Goal: Task Accomplishment & Management: Use online tool/utility

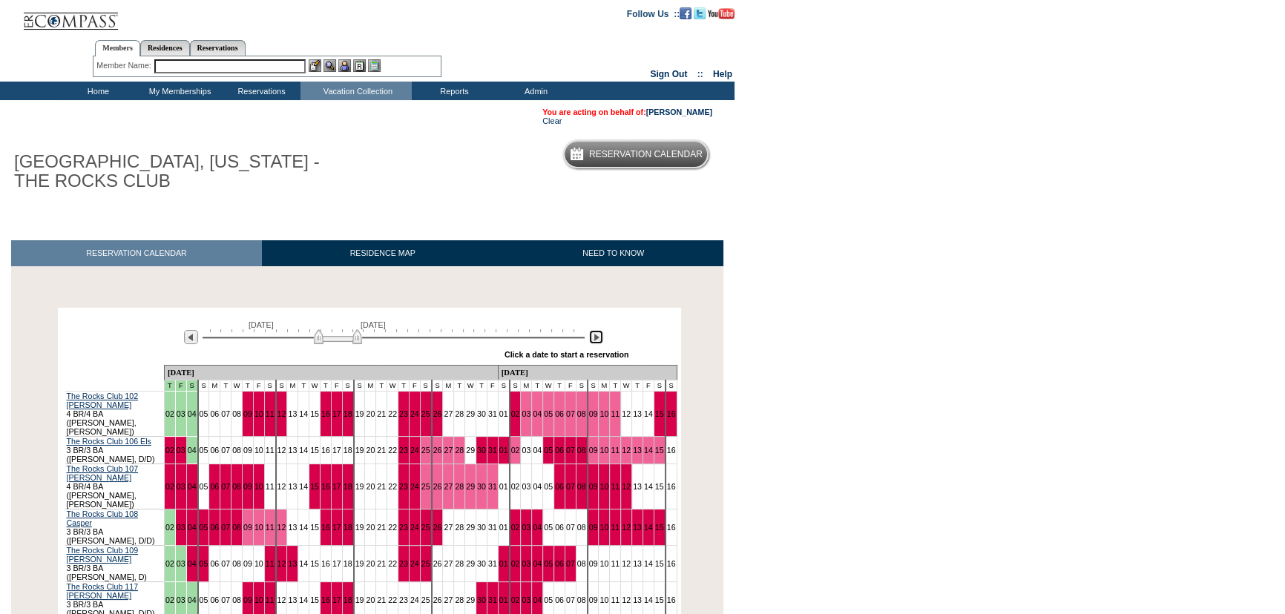
click at [597, 344] on img at bounding box center [596, 337] width 14 height 14
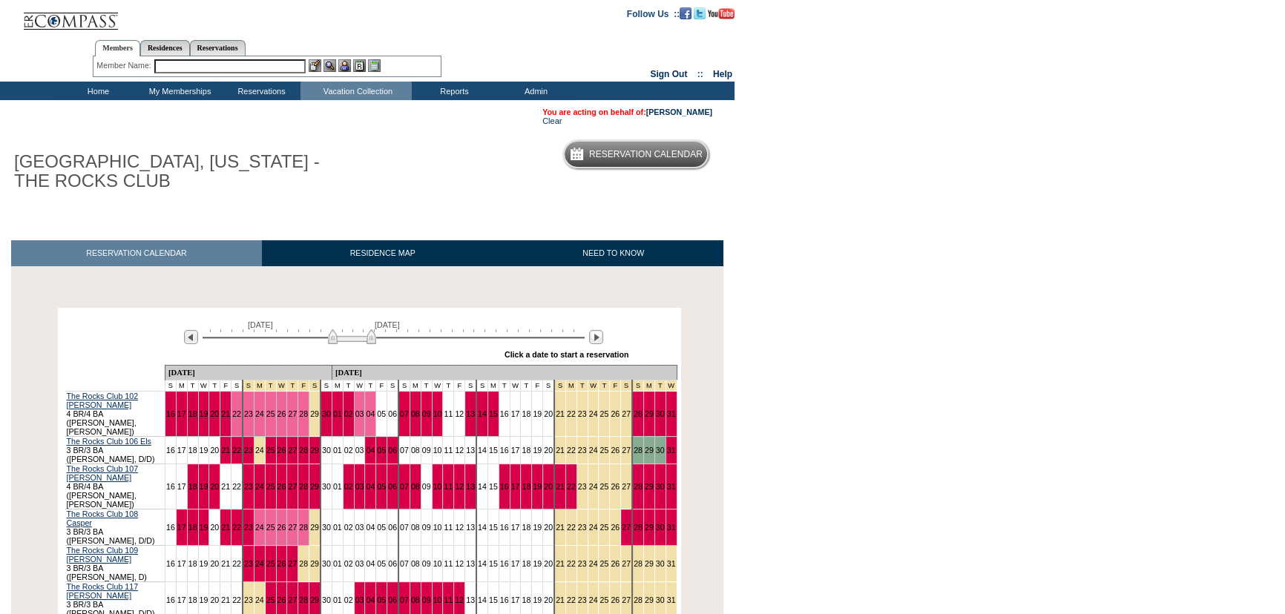
click at [935, 279] on body "Follow Us ::" at bounding box center [642, 307] width 1285 height 614
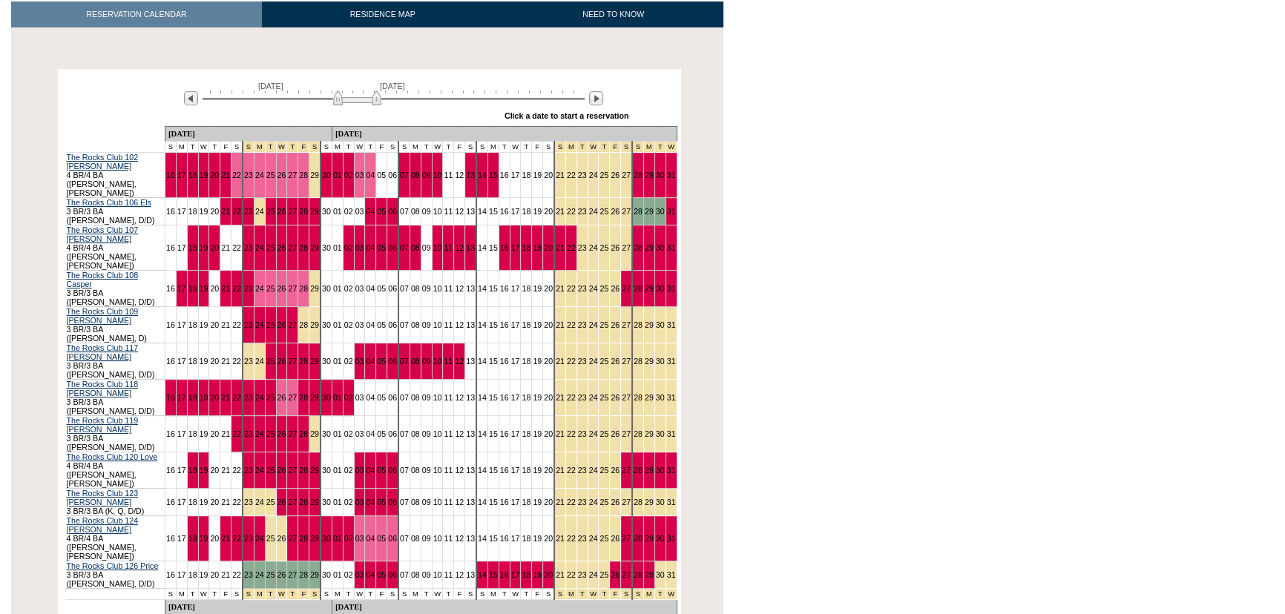
click at [354, 102] on img at bounding box center [357, 98] width 48 height 15
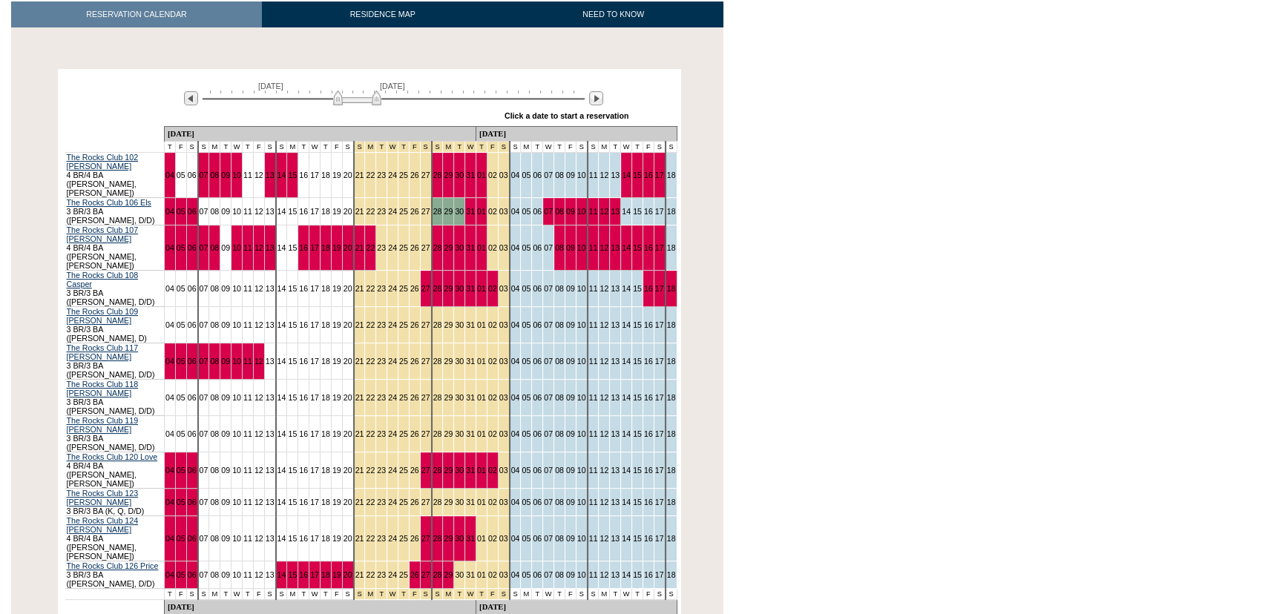
click at [862, 173] on body "Follow Us ::" at bounding box center [642, 68] width 1285 height 614
click at [925, 167] on body "Follow Us ::" at bounding box center [642, 68] width 1285 height 614
click at [848, 215] on body "Follow Us ::" at bounding box center [642, 68] width 1285 height 614
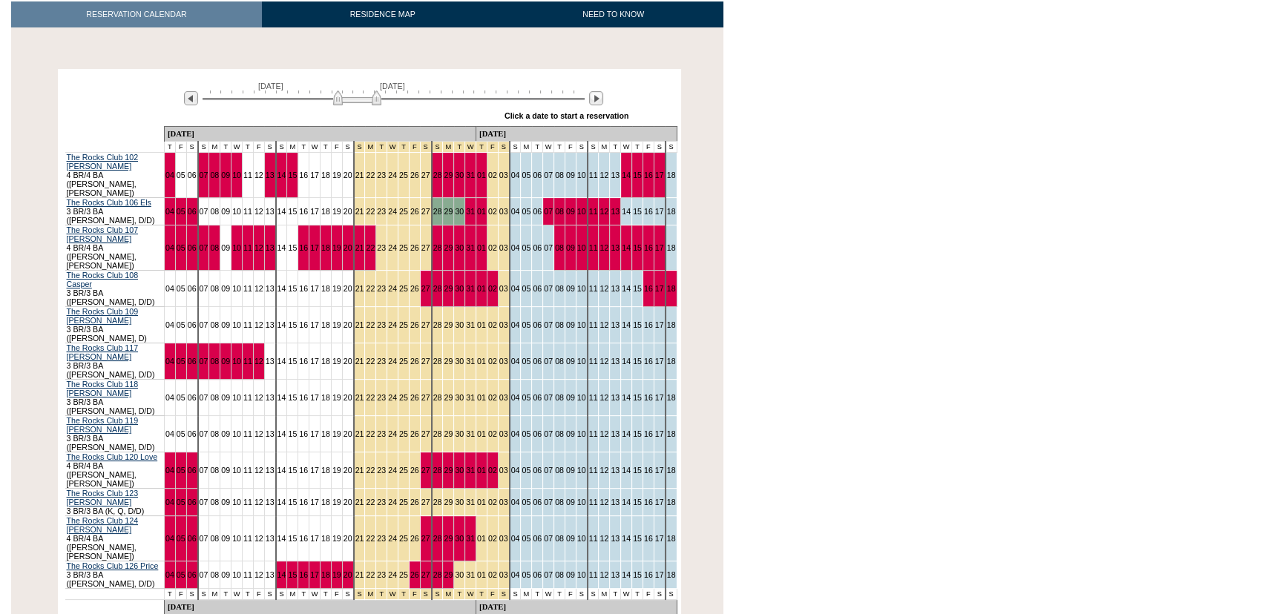
click at [858, 287] on body "Follow Us ::" at bounding box center [642, 68] width 1285 height 614
click at [951, 253] on body "Follow Us ::" at bounding box center [642, 68] width 1285 height 614
click at [996, 78] on body "Follow Us ::" at bounding box center [642, 68] width 1285 height 614
click at [957, 255] on body "Follow Us ::" at bounding box center [642, 68] width 1285 height 614
click at [948, 53] on body "Follow Us ::" at bounding box center [642, 68] width 1285 height 614
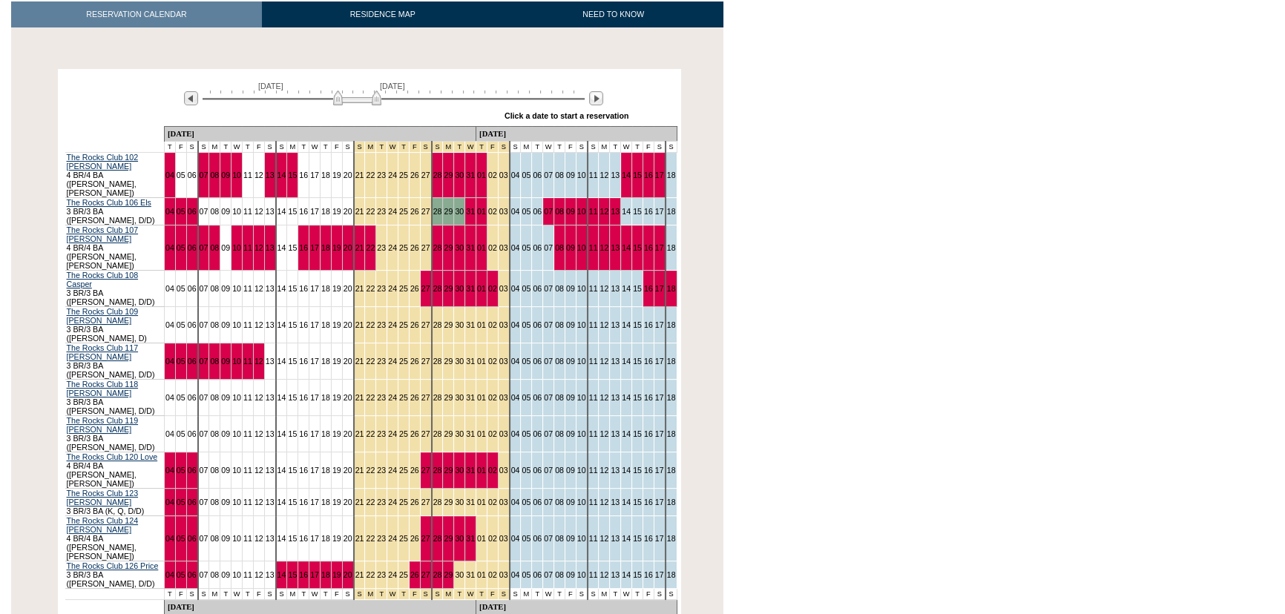
click at [948, 53] on body "Follow Us ::" at bounding box center [642, 68] width 1285 height 614
click at [899, 269] on body "Follow Us ::" at bounding box center [642, 68] width 1285 height 614
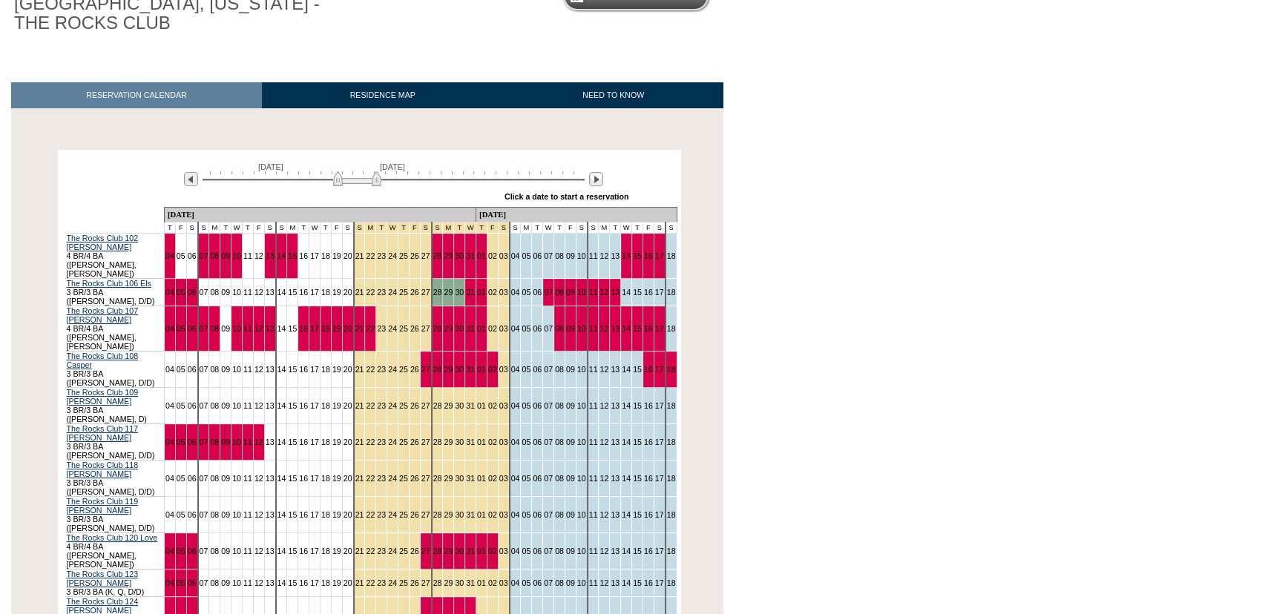
scroll to position [202, 0]
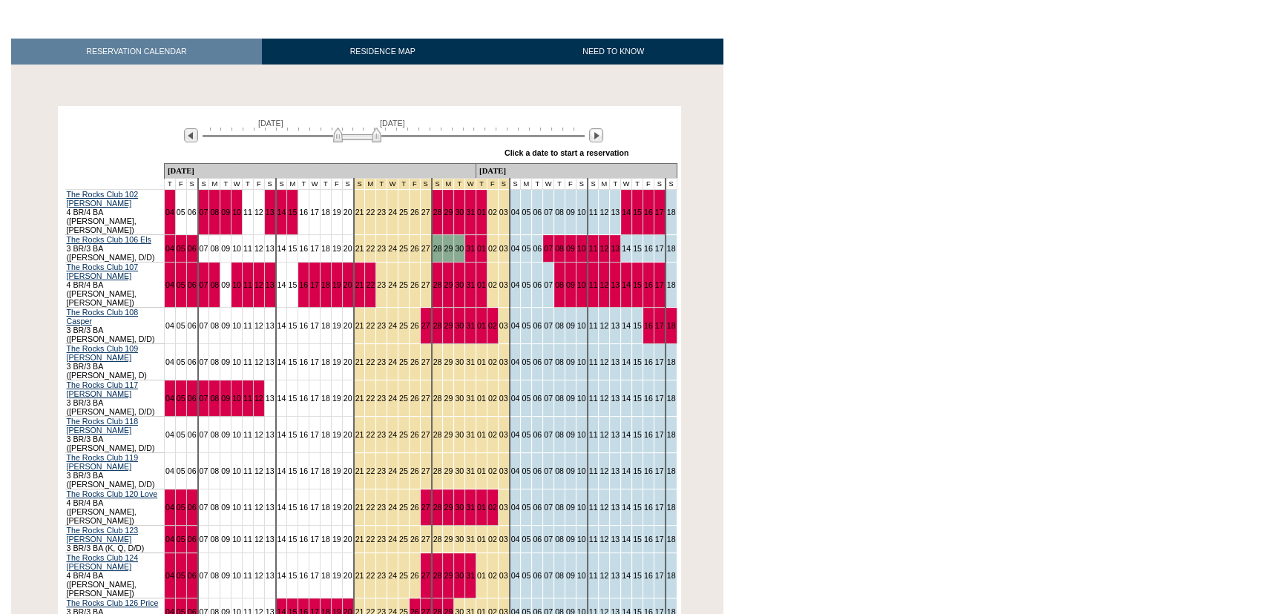
click at [931, 305] on body "Follow Us ::" at bounding box center [642, 105] width 1285 height 614
click at [830, 217] on body "Follow Us ::" at bounding box center [642, 105] width 1285 height 614
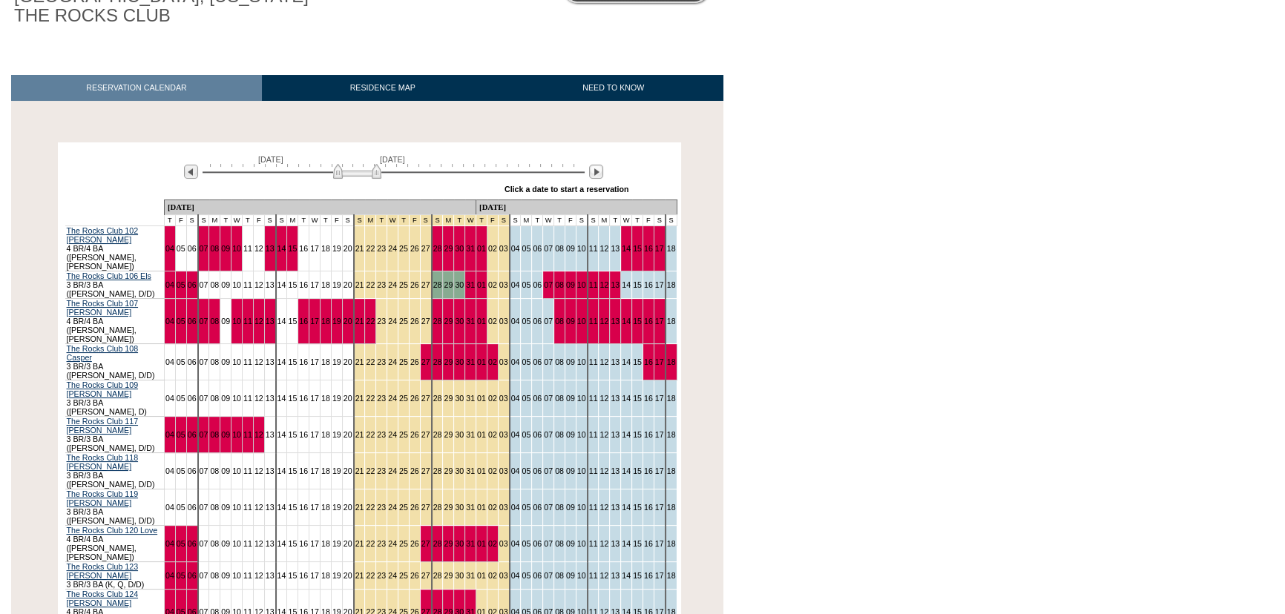
scroll to position [134, 0]
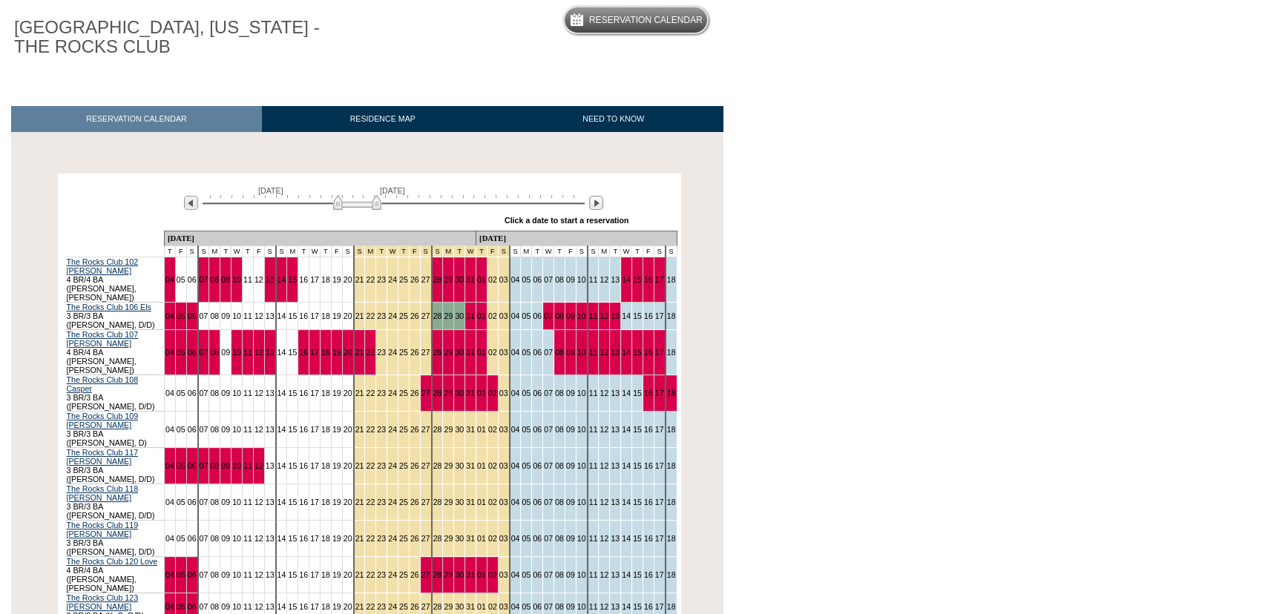
click at [830, 217] on body "Follow Us ::" at bounding box center [642, 173] width 1285 height 614
click at [951, 355] on body "Follow Us ::" at bounding box center [642, 173] width 1285 height 614
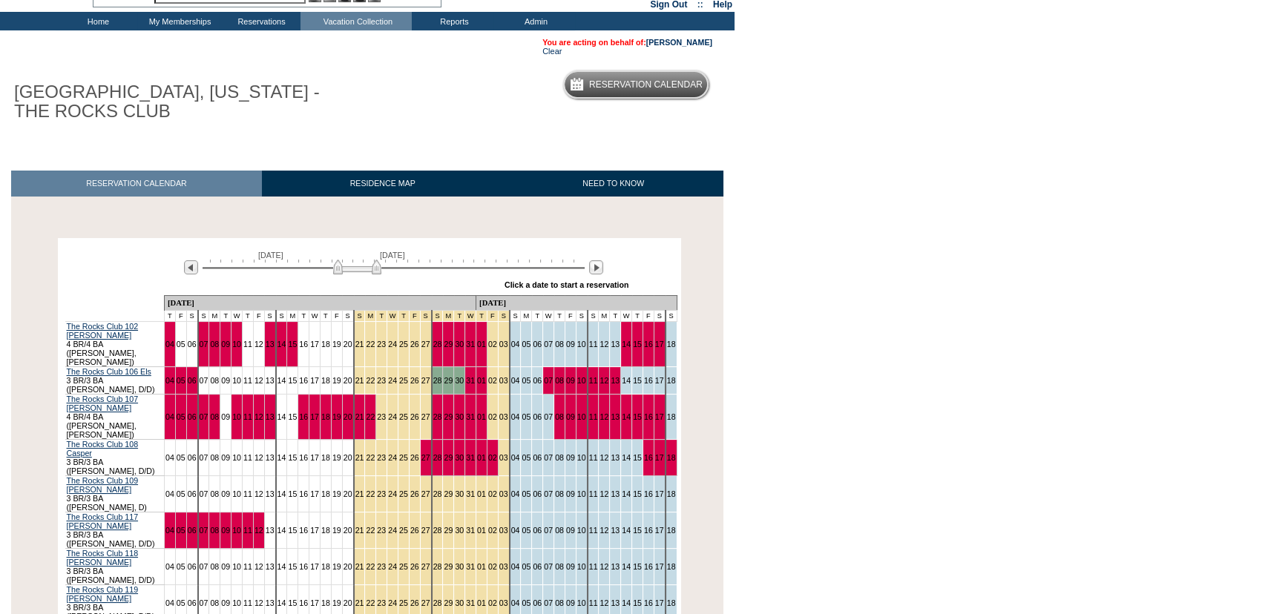
scroll to position [0, 0]
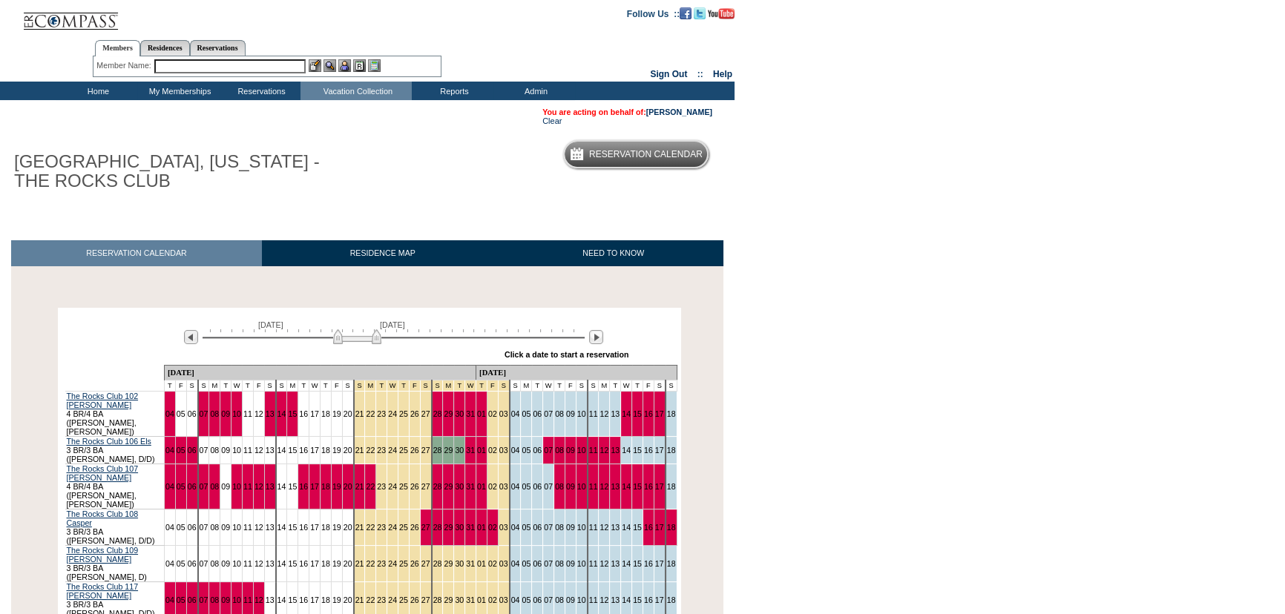
drag, startPoint x: 96, startPoint y: 91, endPoint x: 121, endPoint y: 47, distance: 50.8
click at [96, 91] on td "Home" at bounding box center [97, 91] width 82 height 19
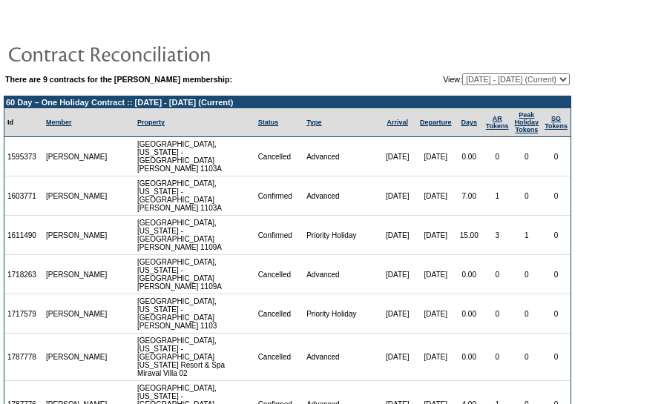
click at [307, 192] on td "Advanced" at bounding box center [341, 196] width 75 height 39
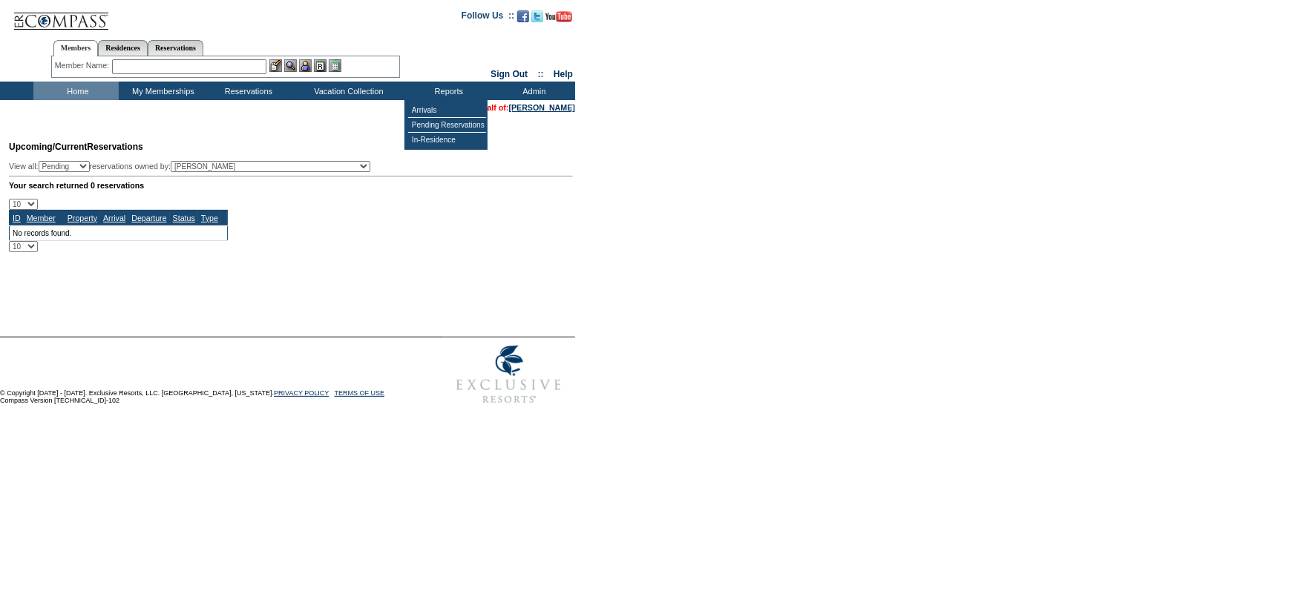
click at [706, 148] on form "Follow Us ::" at bounding box center [647, 206] width 1295 height 412
